Goal: Book appointment/travel/reservation

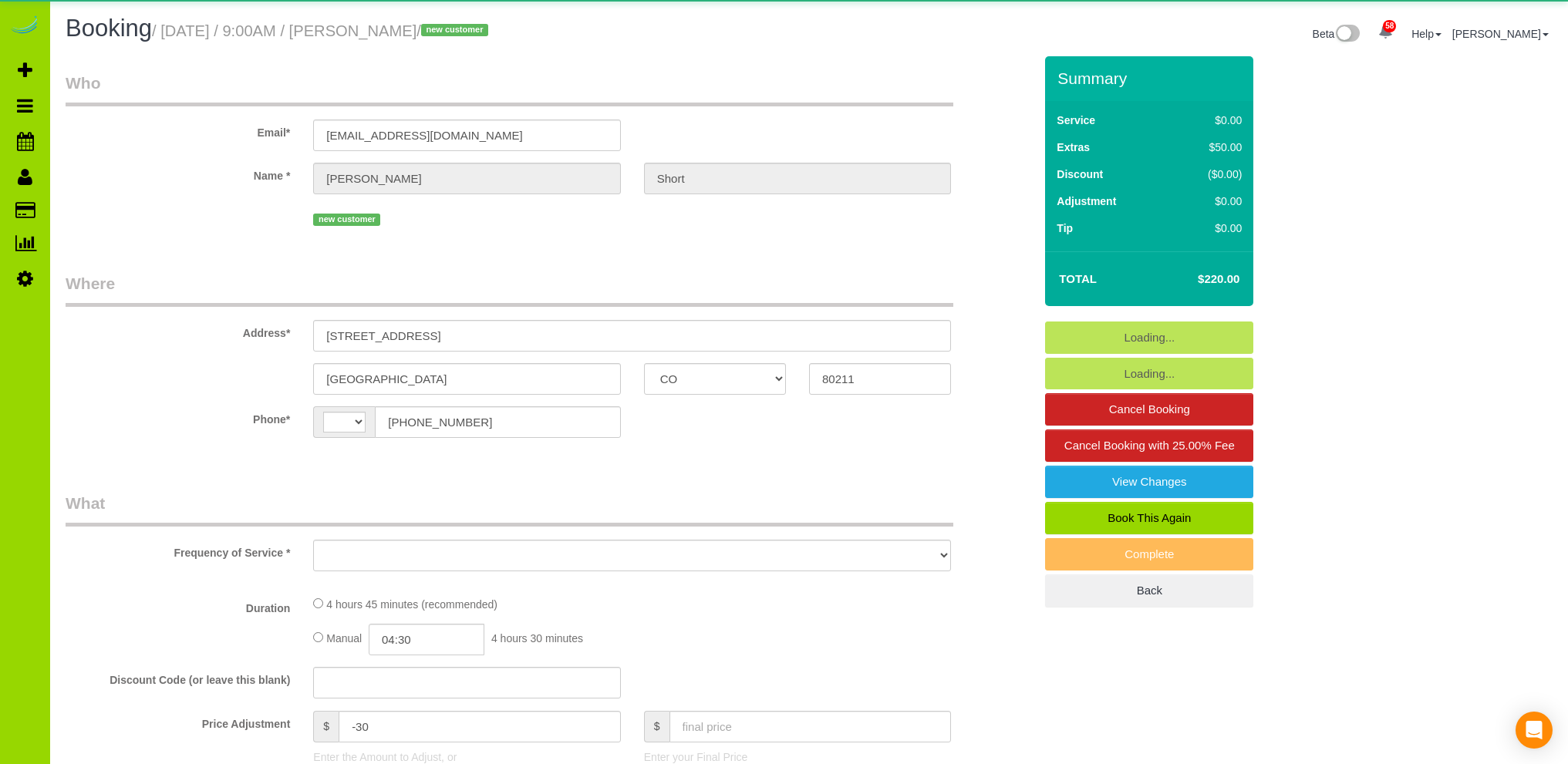
select select "CO"
select select "string:[GEOGRAPHIC_DATA]"
select select "object:1222"
select select "spot1"
select select "number:1"
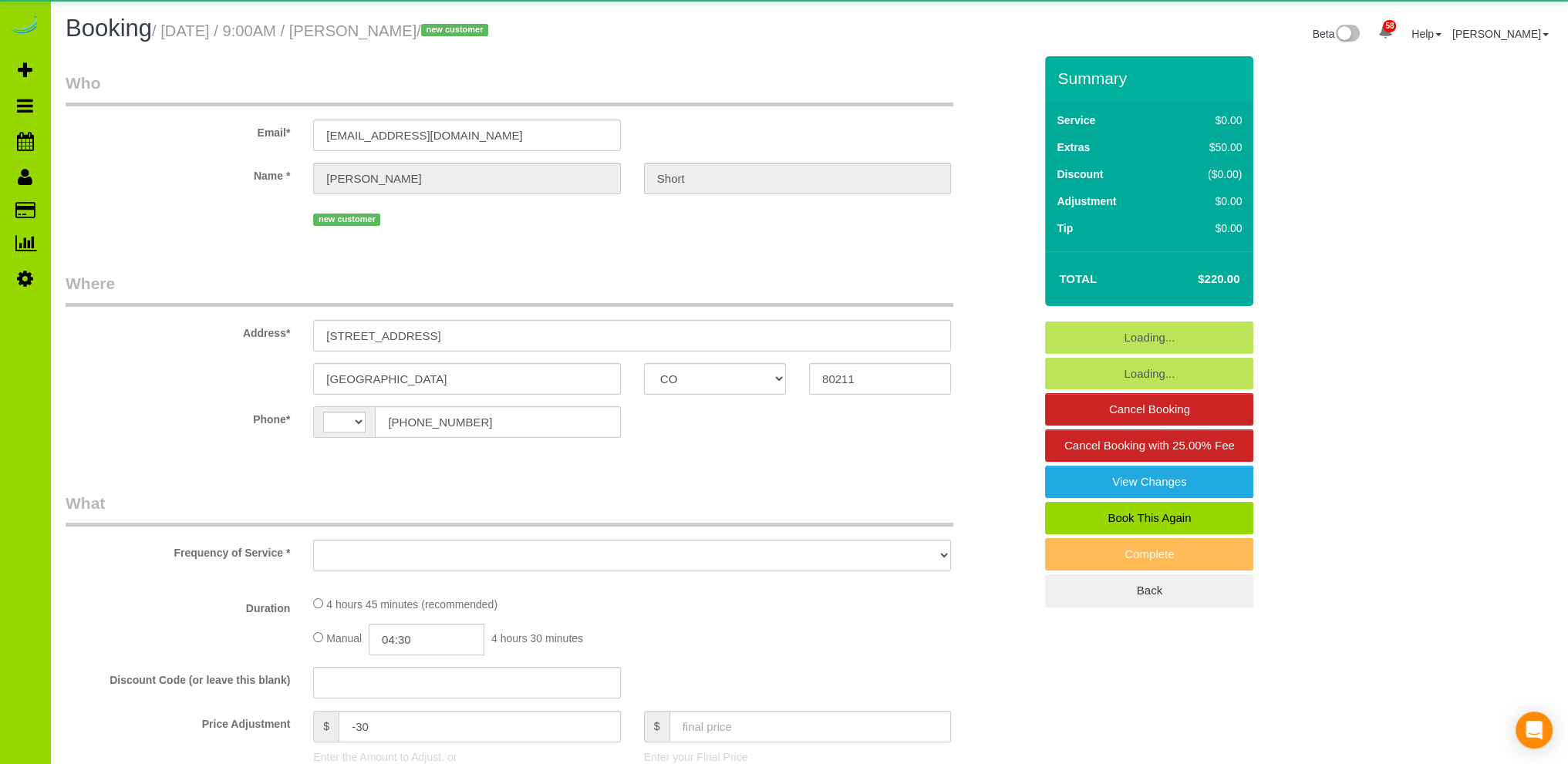
select select "number:11"
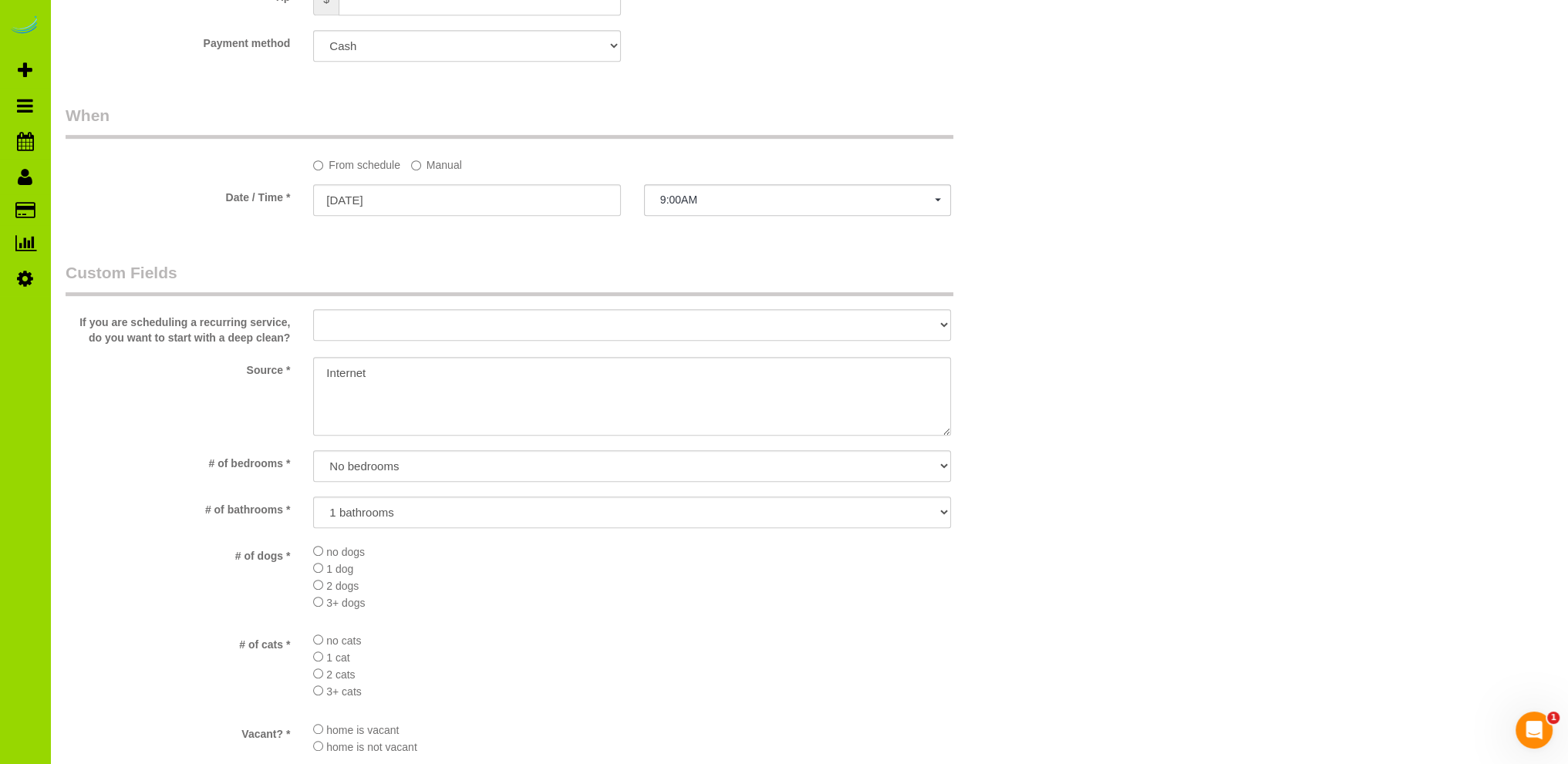
scroll to position [999, 0]
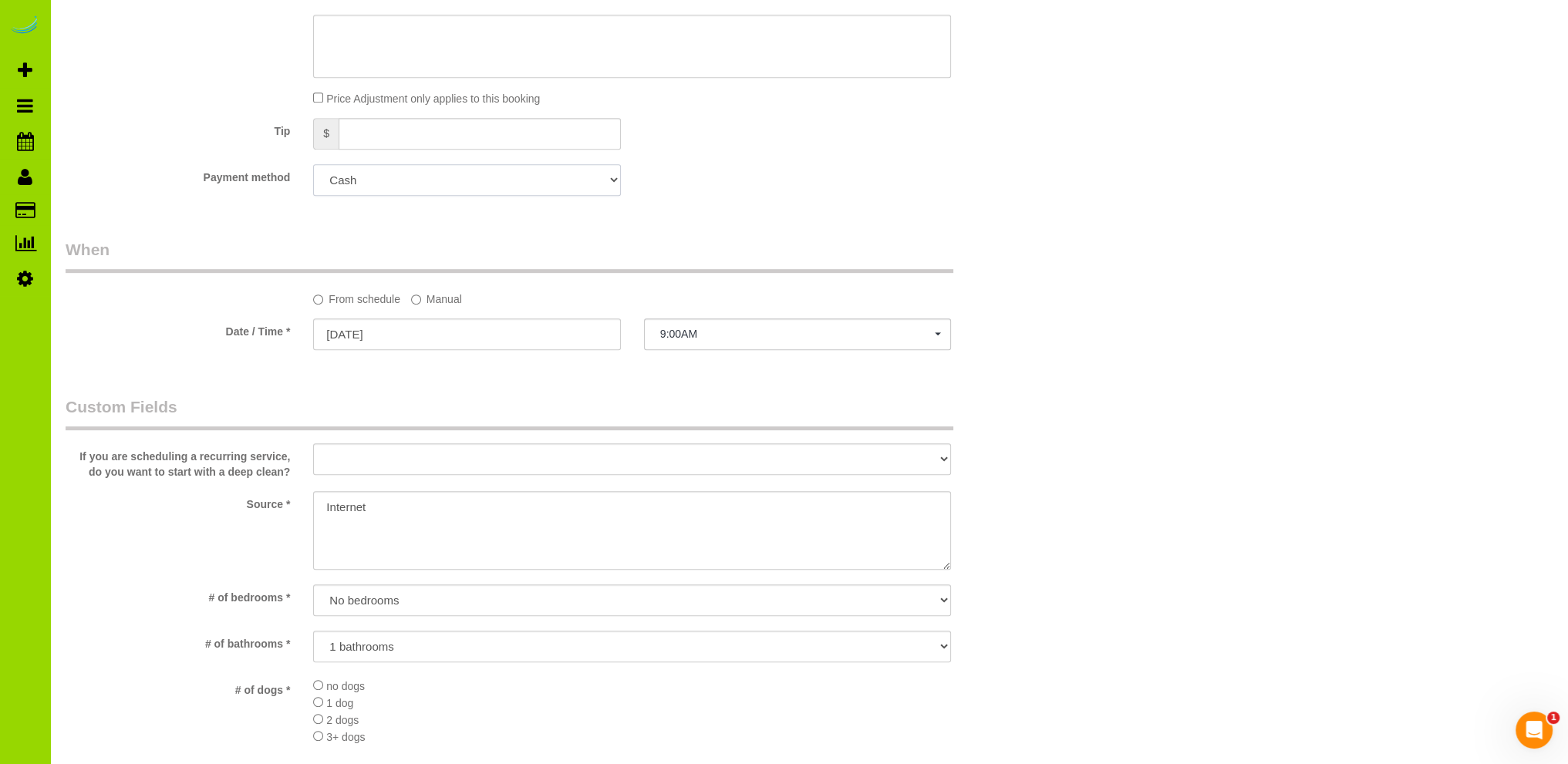
click at [454, 183] on select "Add Credit Card Cash Check Paypal" at bounding box center [467, 180] width 307 height 32
click at [765, 167] on div "Payment method Add Credit Card Cash Check Paypal" at bounding box center [549, 180] width 991 height 32
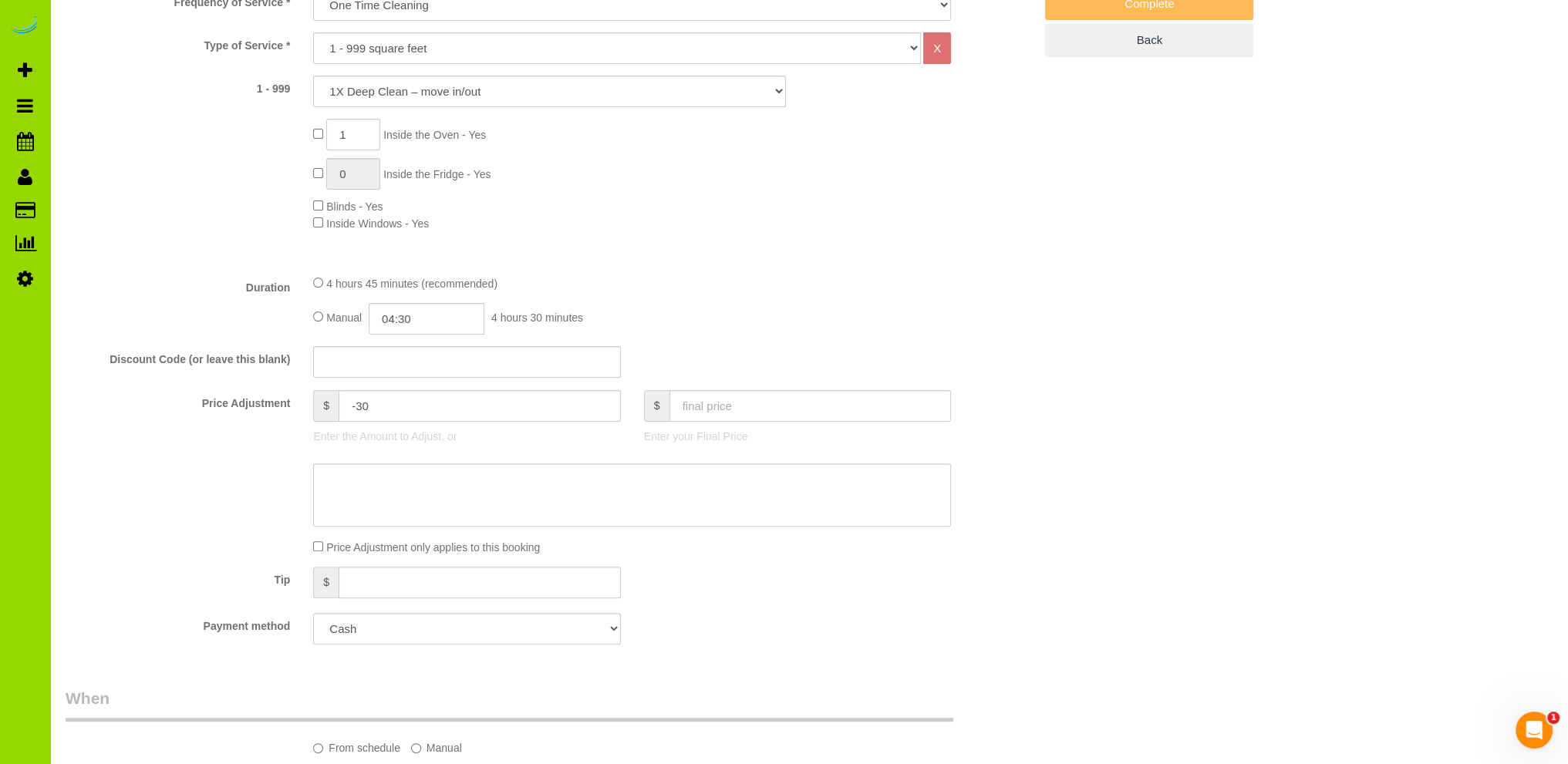
scroll to position [0, 0]
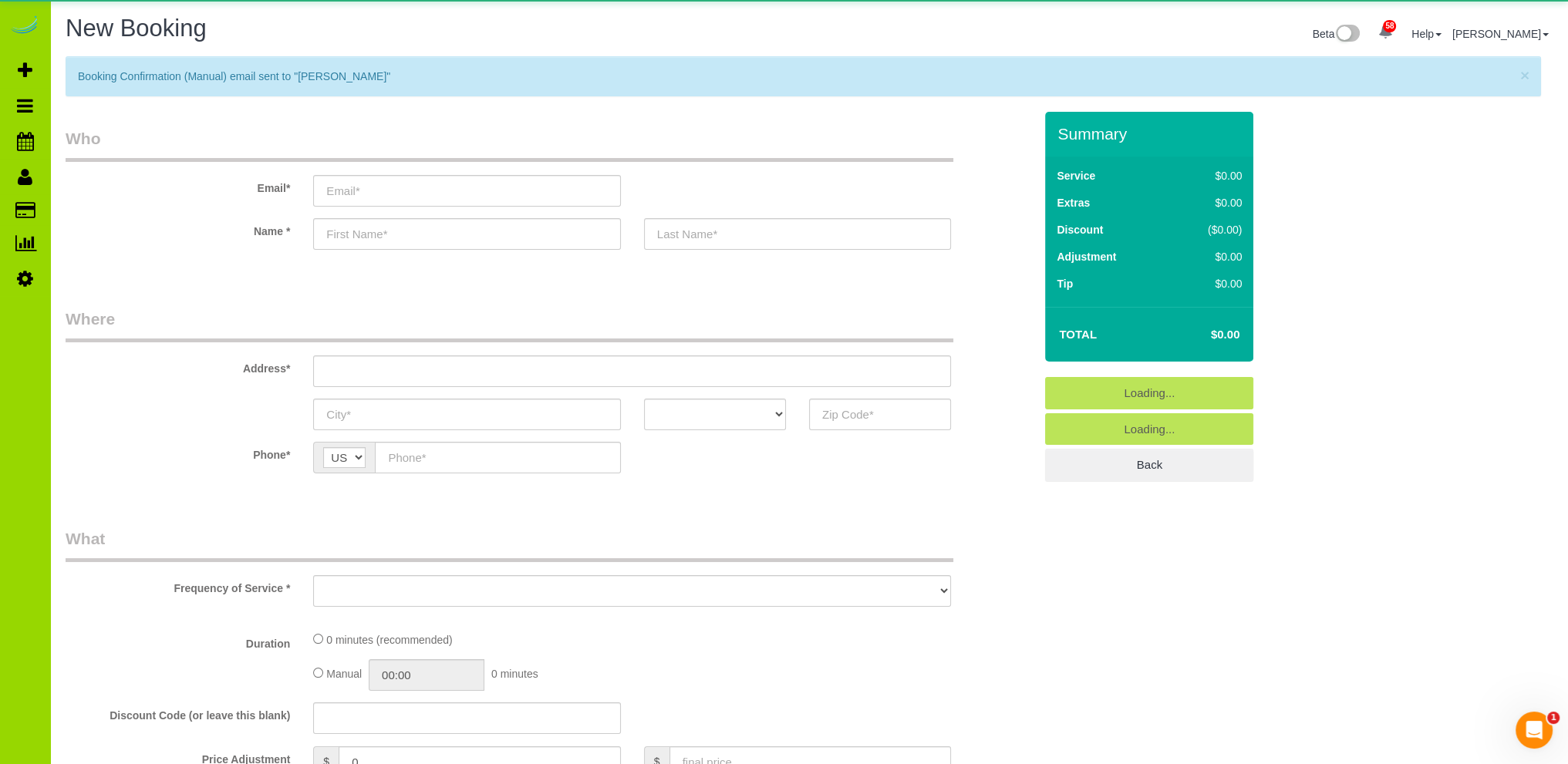
select select "object:2238"
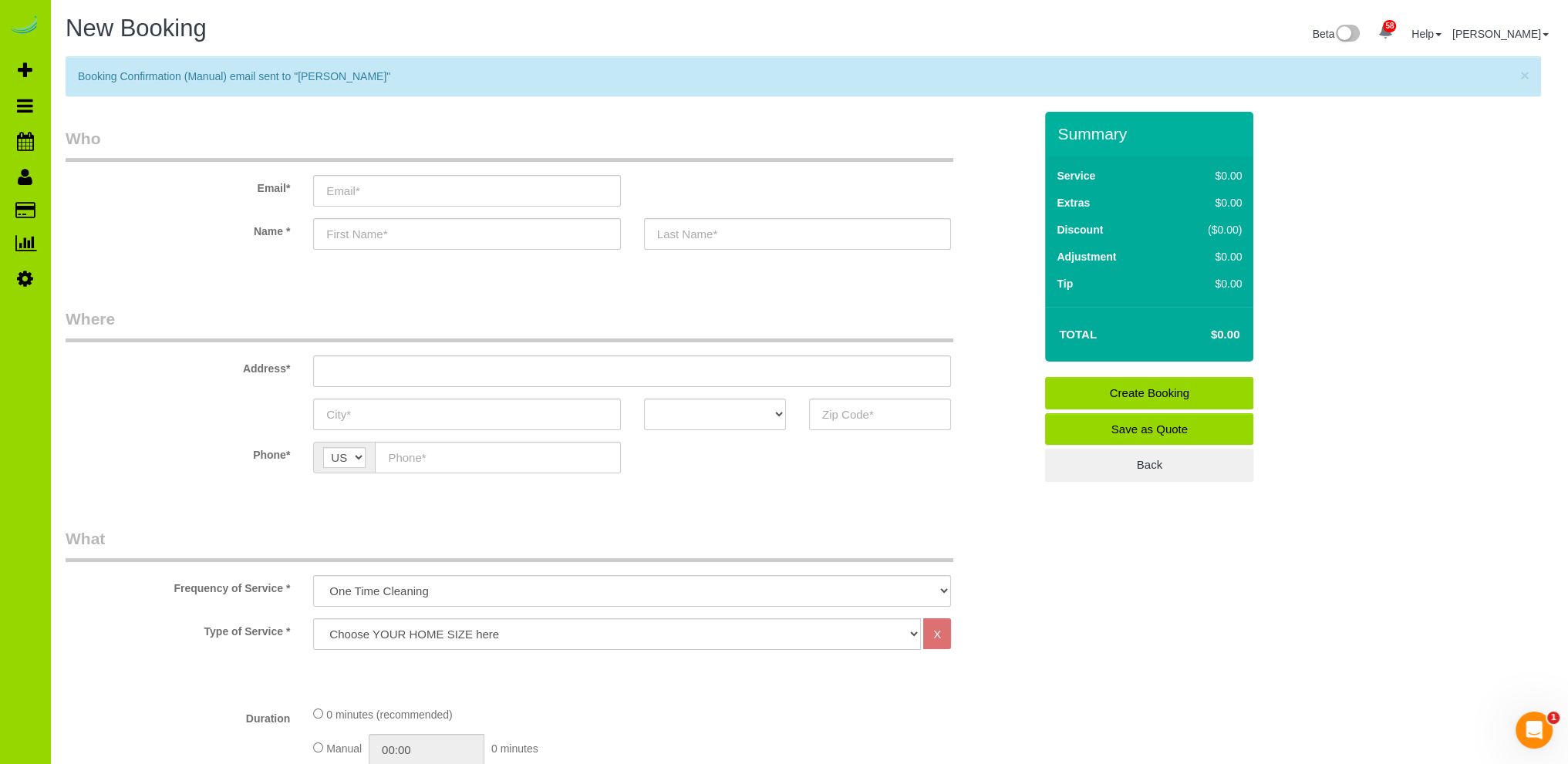
scroll to position [308, 0]
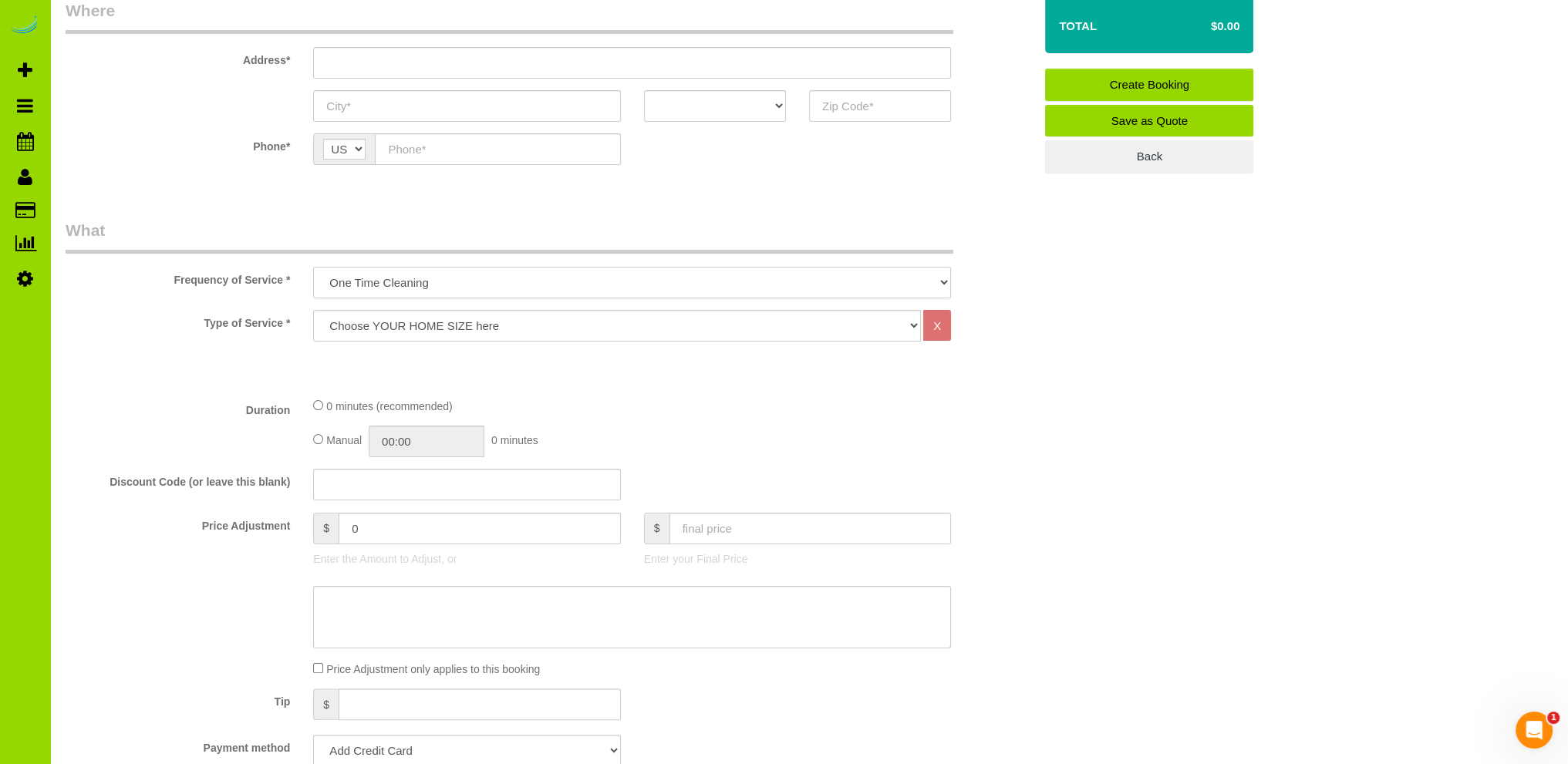
click at [402, 282] on select "One Time Cleaning Weekly Cleaning Biweekly Cleaning Monthly Cleaning" at bounding box center [632, 282] width 638 height 32
click at [403, 320] on select "Choose YOUR HOME SIZE here Hourly Cleaning 1 - 999 square feet 1,000 - 1,299 sq…" at bounding box center [617, 326] width 608 height 32
select select "37"
click at [313, 310] on select "Choose YOUR HOME SIZE here Hourly Cleaning 1 - 999 square feet 1,000 - 1,299 sq…" at bounding box center [617, 326] width 608 height 32
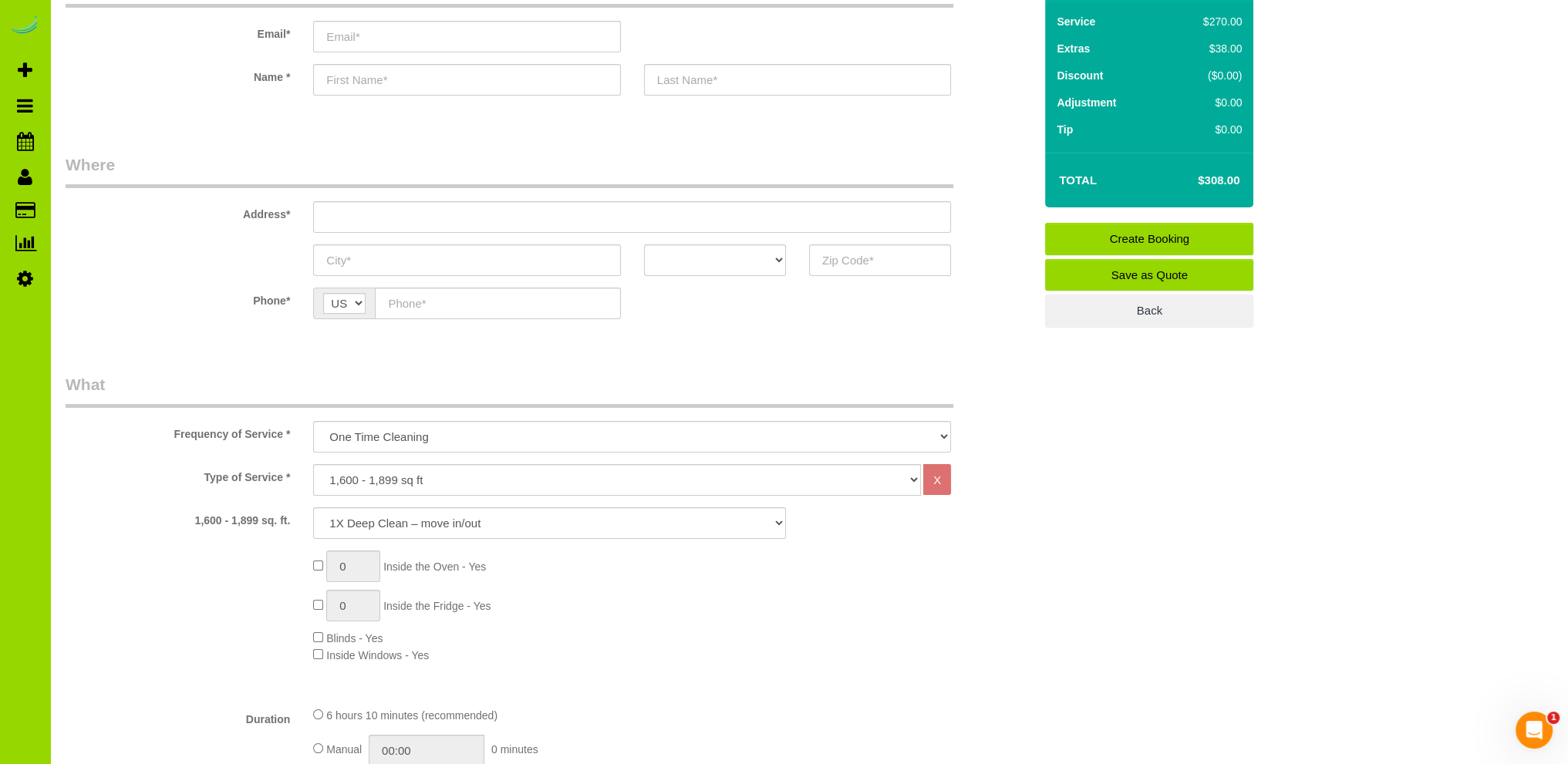
scroll to position [0, 0]
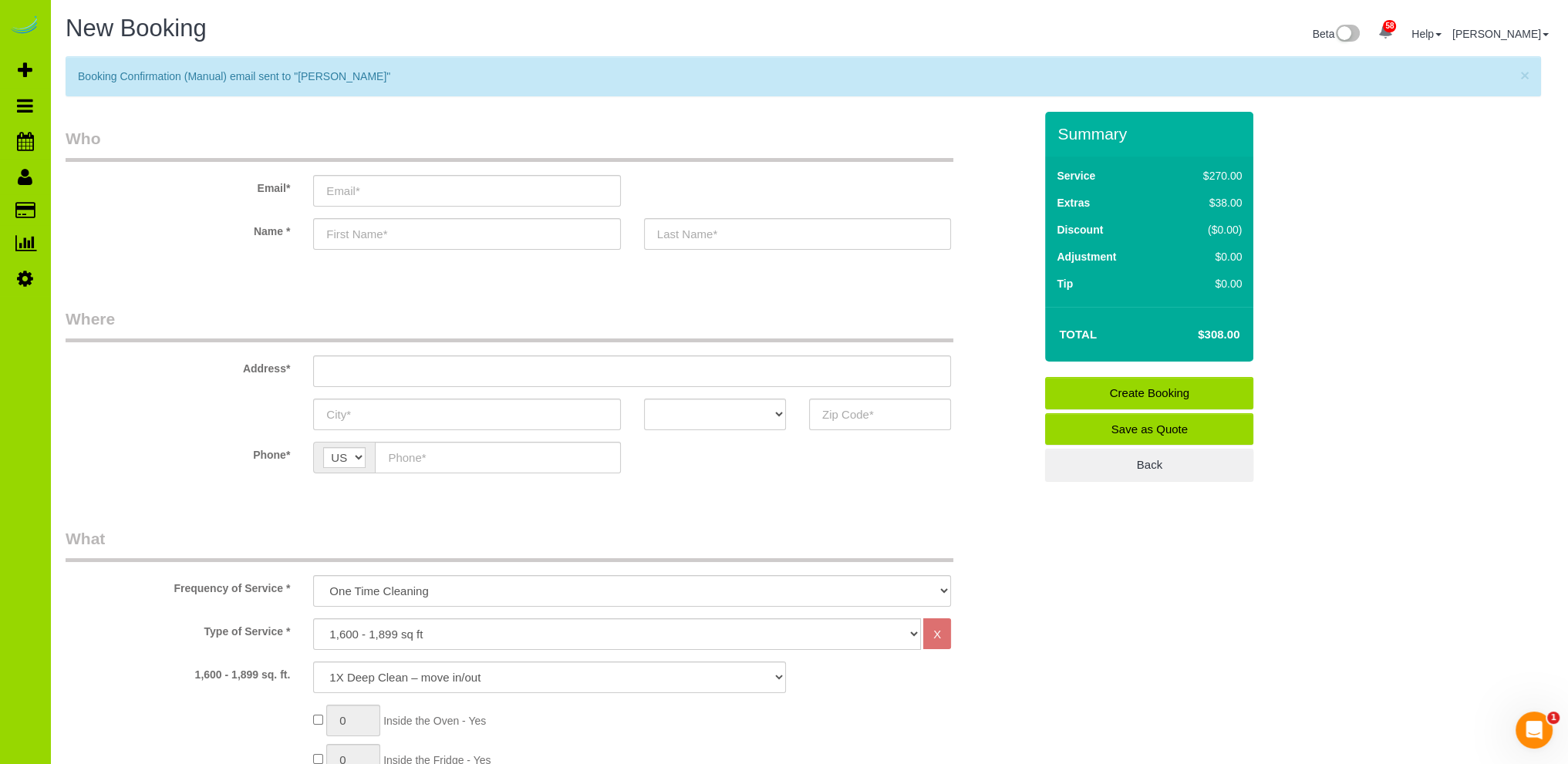
click at [178, 273] on fieldset "Who Email* Name *" at bounding box center [549, 202] width 968 height 150
